Goal: Task Accomplishment & Management: Manage account settings

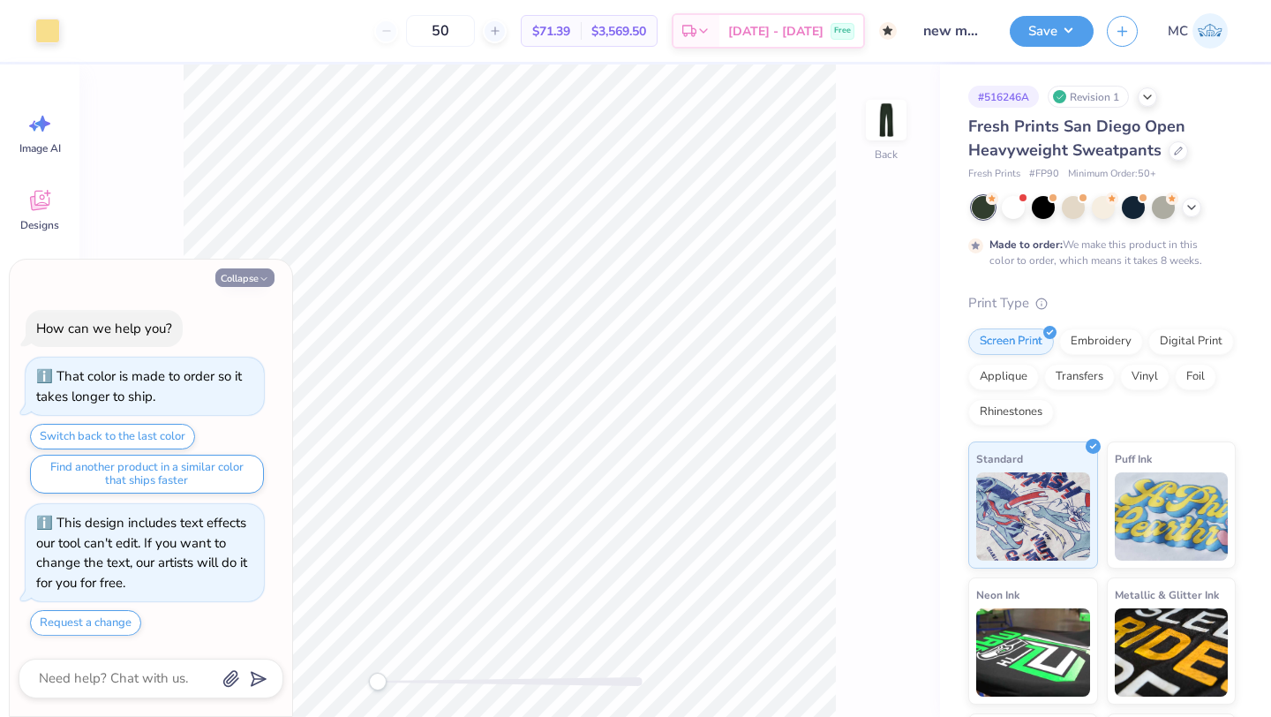
click at [247, 281] on button "Collapse" at bounding box center [244, 277] width 59 height 19
type textarea "x"
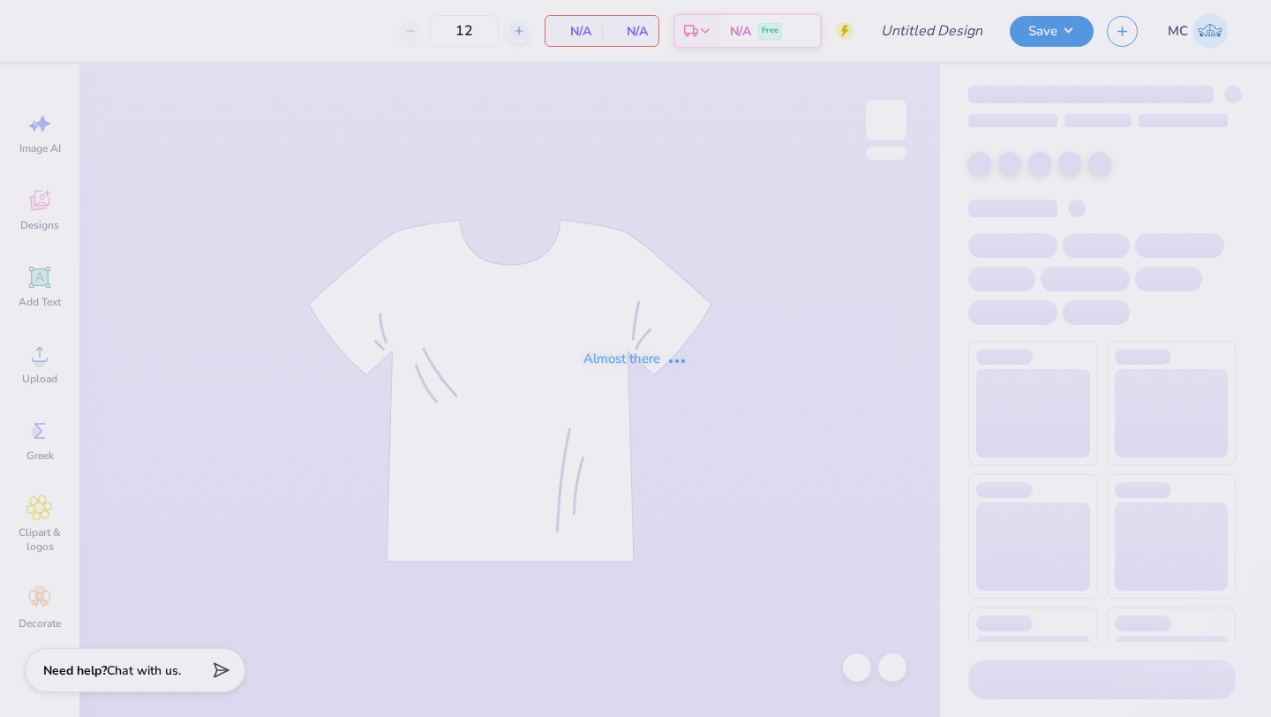
type input "new mem sweats"
type input "50"
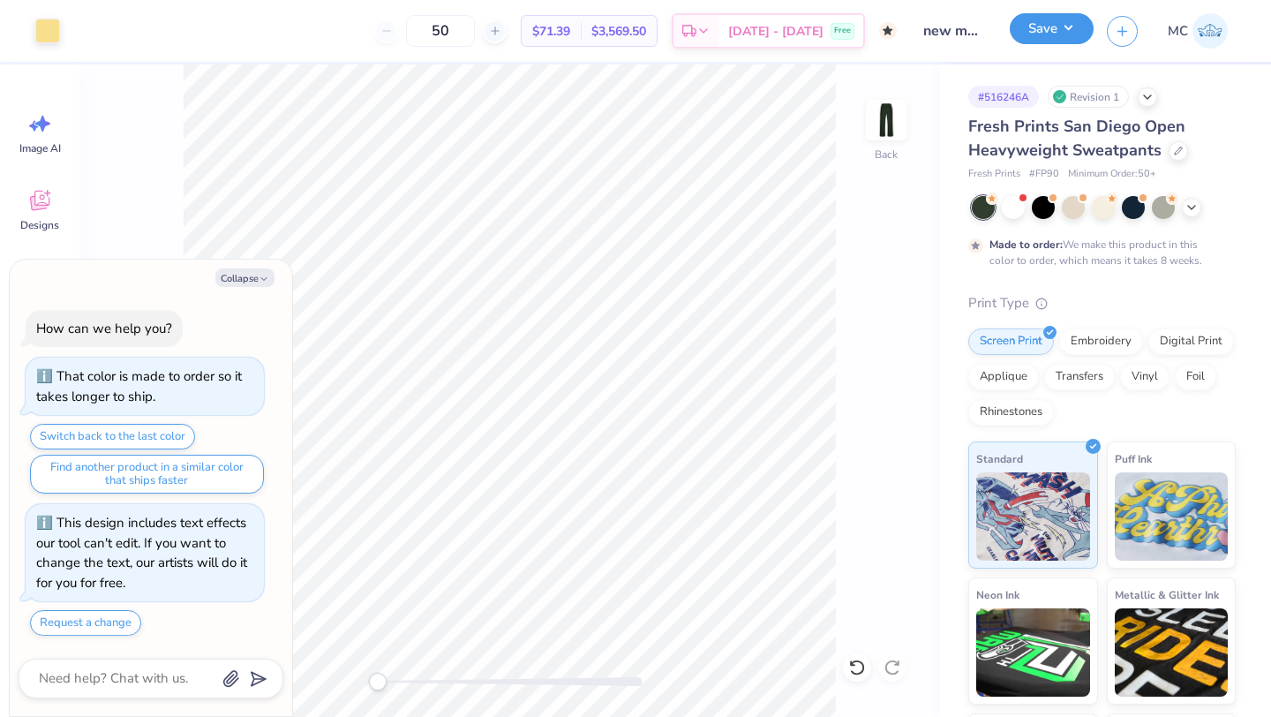
click at [1068, 26] on button "Save" at bounding box center [1052, 28] width 84 height 31
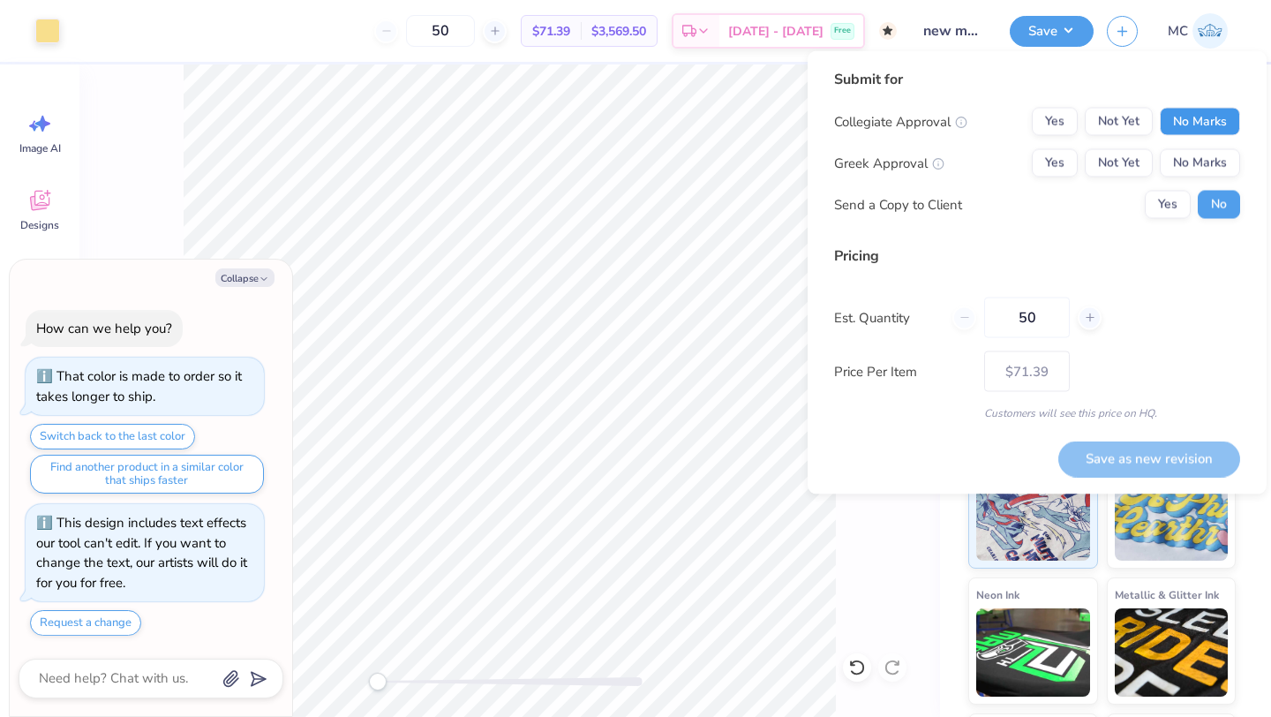
click at [1194, 113] on button "No Marks" at bounding box center [1200, 122] width 80 height 28
click at [1041, 149] on button "Yes" at bounding box center [1055, 163] width 46 height 28
click at [1158, 204] on button "Yes" at bounding box center [1168, 205] width 46 height 28
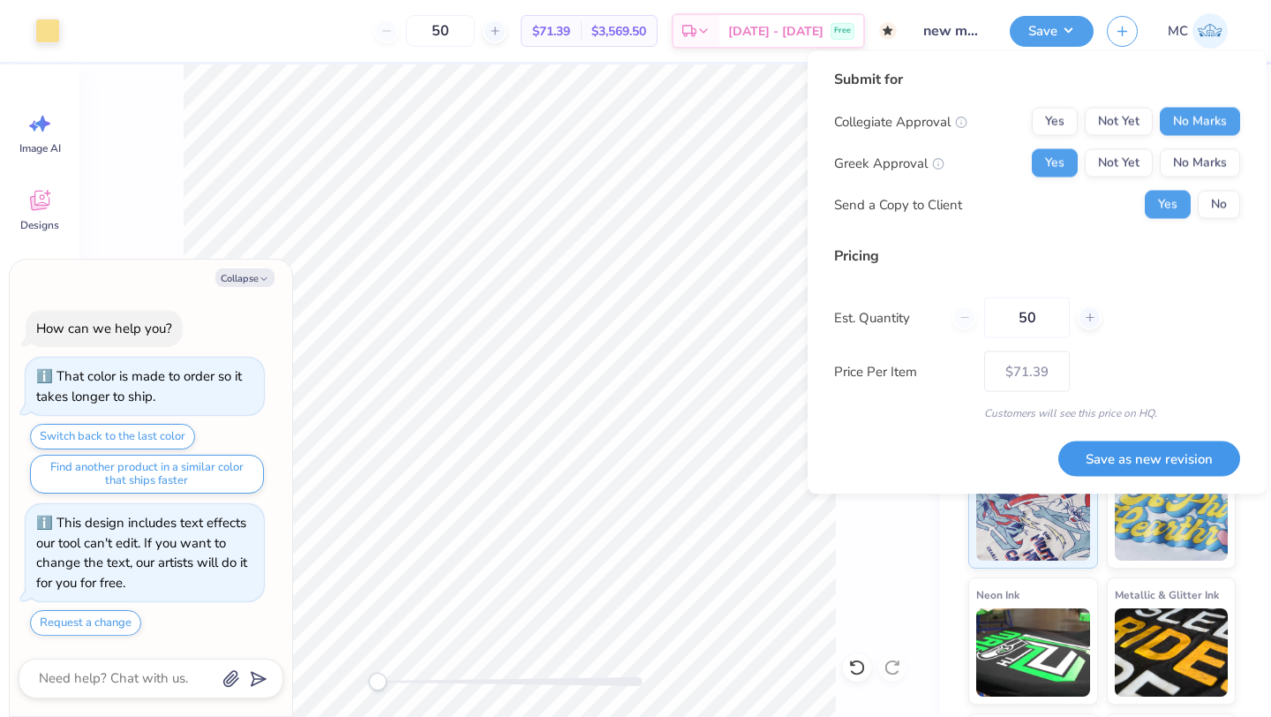
click at [1127, 462] on button "Save as new revision" at bounding box center [1149, 458] width 182 height 36
type textarea "x"
type input "– –"
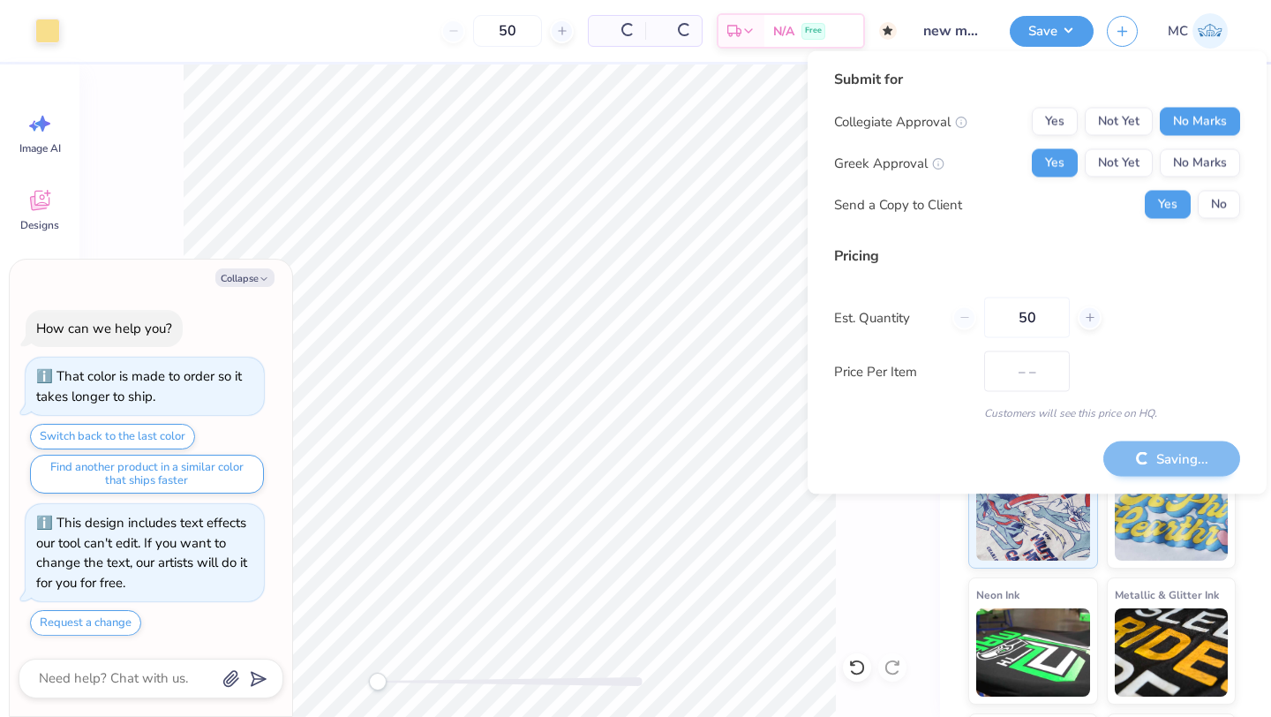
type textarea "x"
type input "$71.39"
click at [259, 281] on icon "button" at bounding box center [264, 279] width 11 height 11
type textarea "x"
